Goal: Task Accomplishment & Management: Complete application form

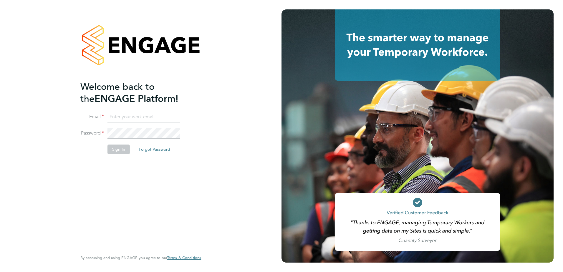
type input "[PERSON_NAME][EMAIL_ADDRESS][PERSON_NAME][DOMAIN_NAME]"
click at [141, 108] on ng-template "Welcome back to the ENGAGE Platform! Email [EMAIL_ADDRESS][PERSON_NAME][DOMAIN_…" at bounding box center [137, 121] width 115 height 80
click at [119, 143] on li "Password" at bounding box center [137, 136] width 115 height 16
click at [121, 150] on button "Sign In" at bounding box center [119, 149] width 22 height 9
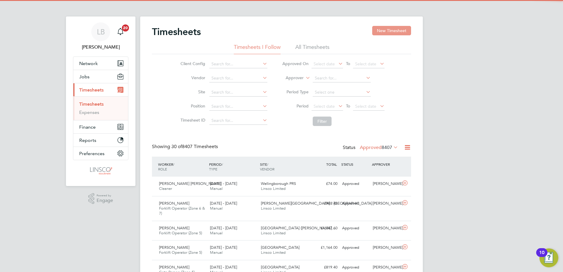
drag, startPoint x: 391, startPoint y: 32, endPoint x: 381, endPoint y: 32, distance: 10.0
click at [391, 32] on button "New Timesheet" at bounding box center [391, 30] width 39 height 9
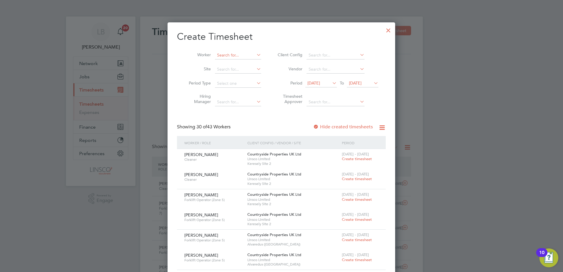
click at [224, 58] on input at bounding box center [238, 55] width 46 height 8
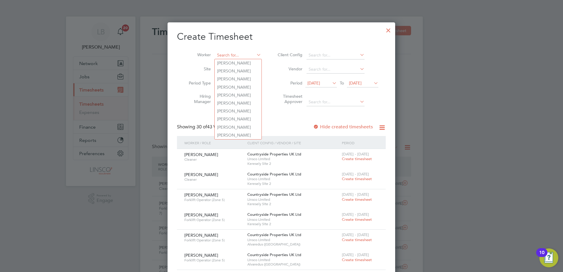
click at [223, 57] on input at bounding box center [238, 55] width 46 height 8
click at [222, 54] on input at bounding box center [238, 55] width 46 height 8
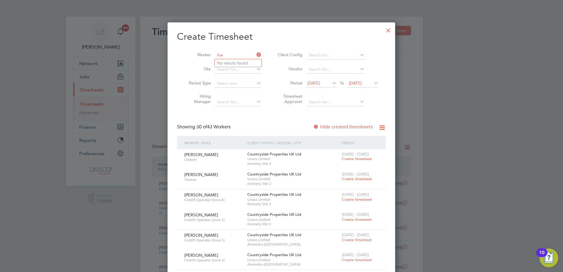
drag, startPoint x: 226, startPoint y: 54, endPoint x: 219, endPoint y: 55, distance: 7.7
click at [219, 55] on input "fve" at bounding box center [238, 55] width 46 height 8
click at [235, 62] on b "Bankat" at bounding box center [236, 63] width 14 height 5
type input "[PERSON_NAME]"
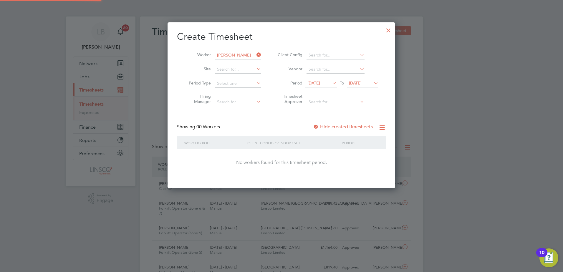
click at [319, 86] on span "[DATE]" at bounding box center [321, 84] width 32 height 8
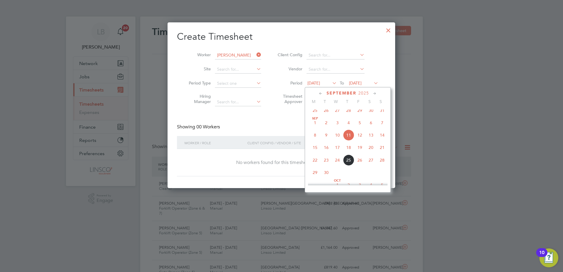
click at [316, 152] on span "15" at bounding box center [315, 147] width 11 height 11
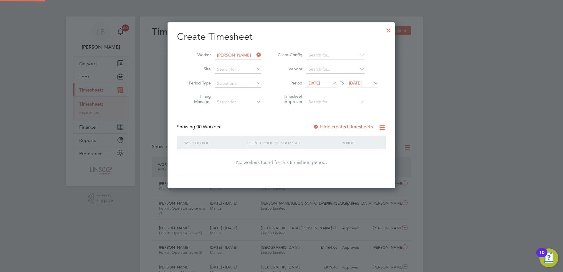
click at [373, 87] on span "[DATE]" at bounding box center [363, 84] width 32 height 8
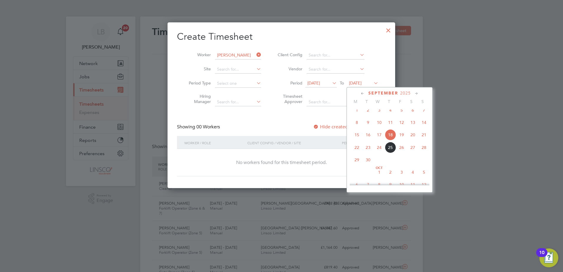
click at [411, 139] on span "20" at bounding box center [412, 134] width 11 height 11
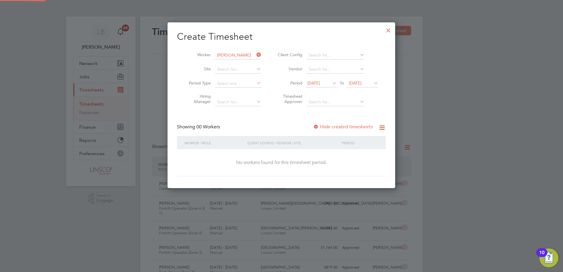
click at [351, 130] on div "Showing 00 Workers Hide created timesheets" at bounding box center [281, 130] width 209 height 12
click at [350, 129] on label "Hide created timesheets" at bounding box center [343, 127] width 60 height 6
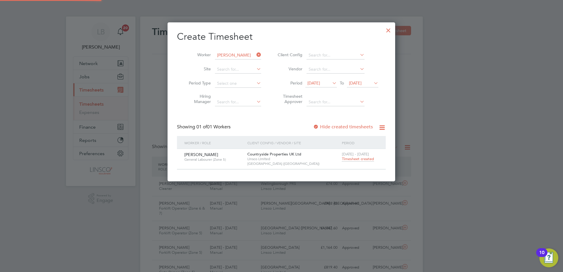
click at [362, 157] on span "Timesheet created" at bounding box center [358, 158] width 32 height 5
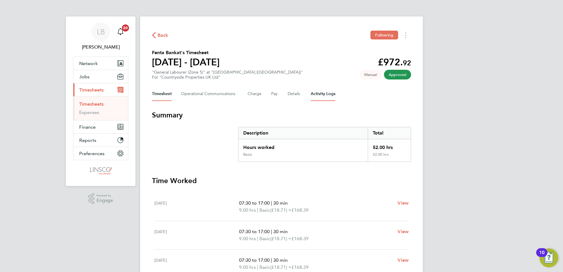
click at [330, 92] on Logs-tab "Activity Logs" at bounding box center [323, 94] width 25 height 14
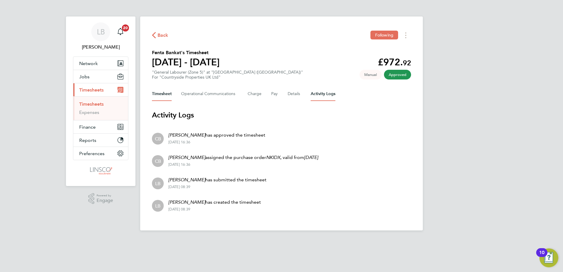
click at [165, 97] on button "Timesheet" at bounding box center [162, 94] width 20 height 14
